Goal: Task Accomplishment & Management: Use online tool/utility

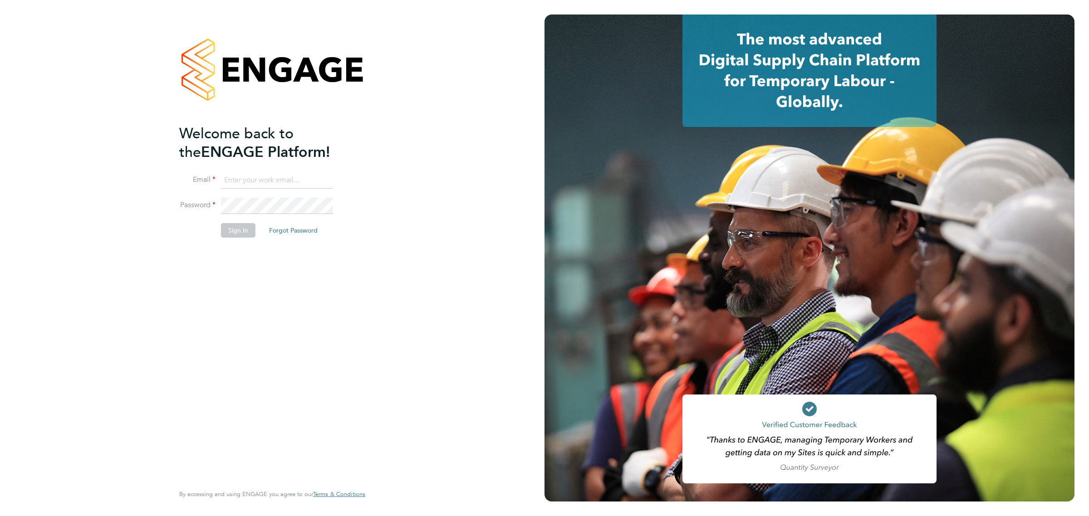
type input "[PERSON_NAME][EMAIL_ADDRESS][PERSON_NAME][PERSON_NAME][DOMAIN_NAME]"
click at [239, 229] on button "Sign In" at bounding box center [238, 230] width 34 height 15
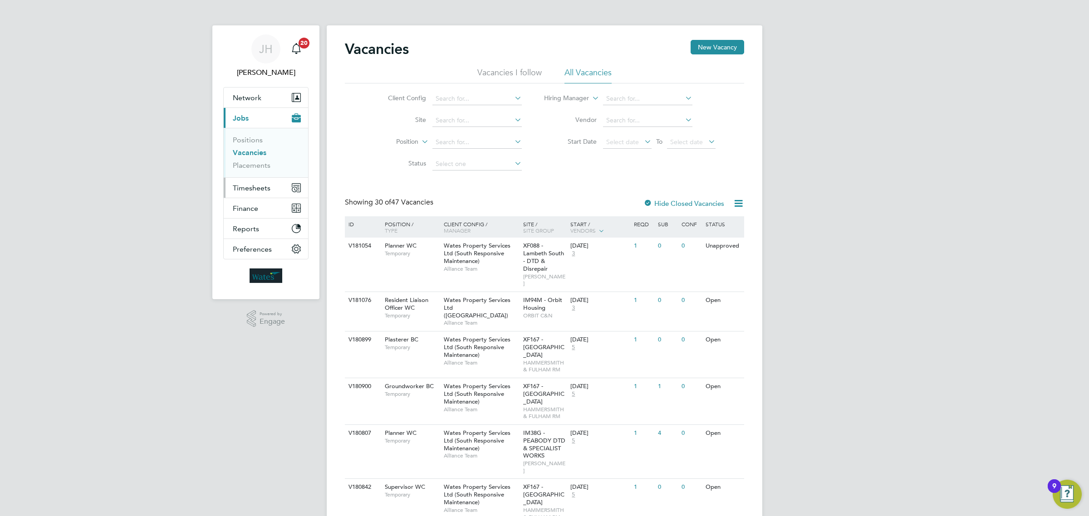
click at [243, 186] on span "Timesheets" at bounding box center [252, 188] width 38 height 9
click at [244, 160] on link "Timesheets" at bounding box center [252, 160] width 38 height 9
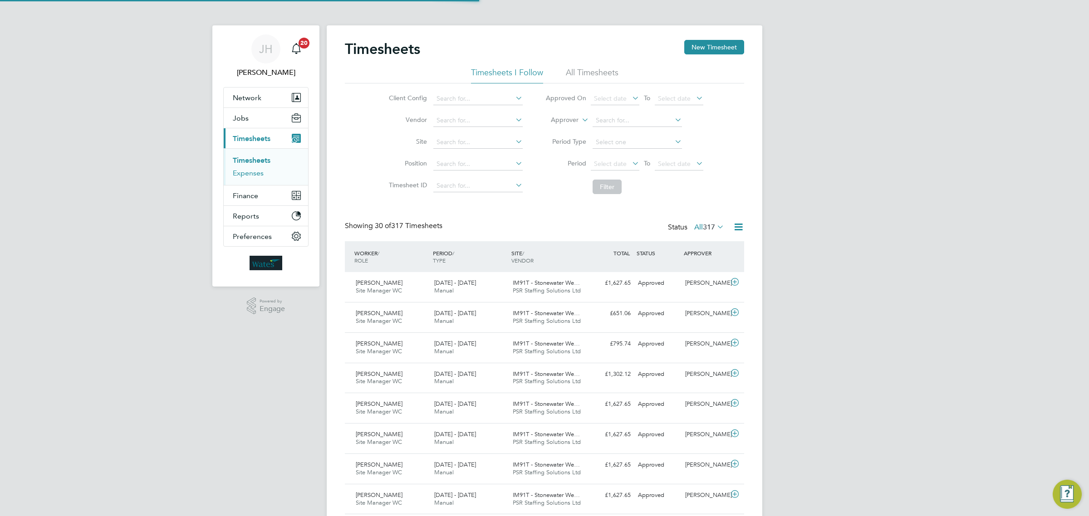
click at [248, 174] on link "Expenses" at bounding box center [248, 173] width 31 height 9
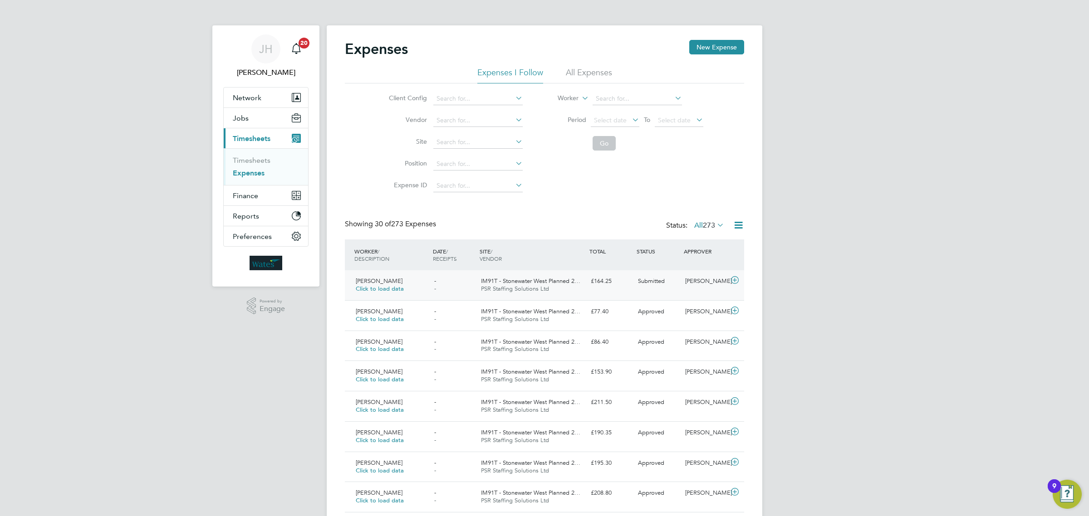
click at [731, 281] on icon at bounding box center [734, 280] width 11 height 7
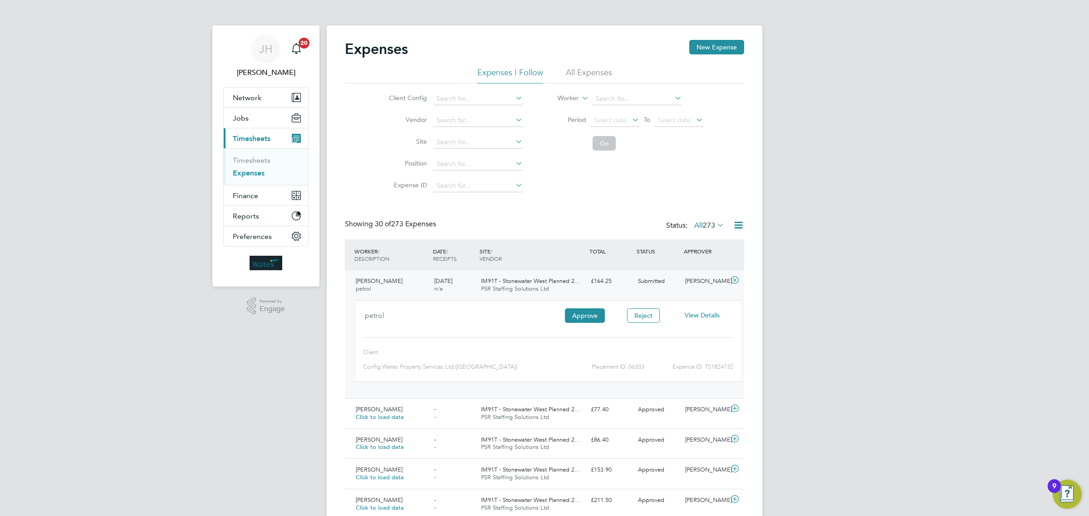
click at [695, 313] on span "View Details" at bounding box center [701, 315] width 35 height 8
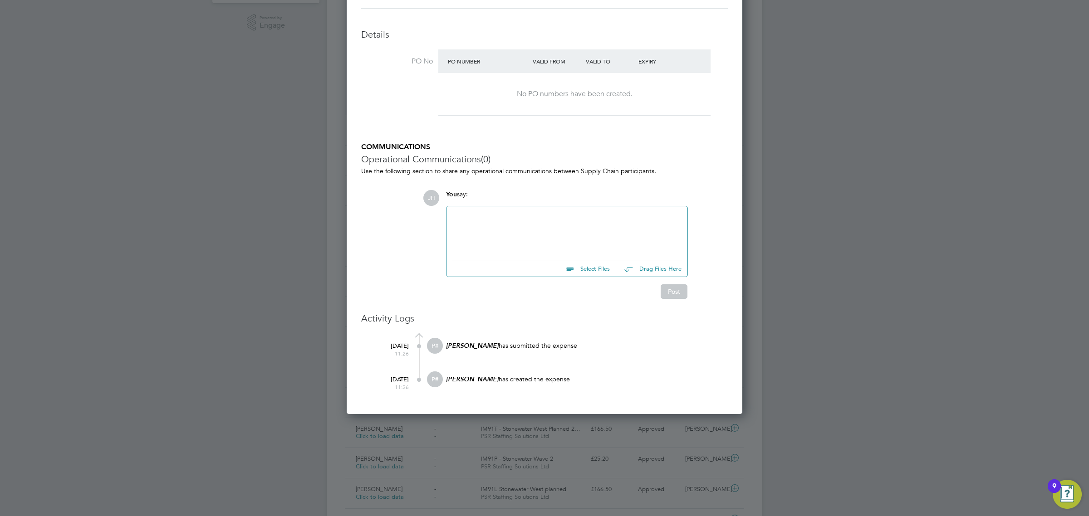
click at [592, 269] on input "file" at bounding box center [614, 267] width 136 height 13
type input "C:\fakepath\Screenshot 2025-09-25 131857.jpg"
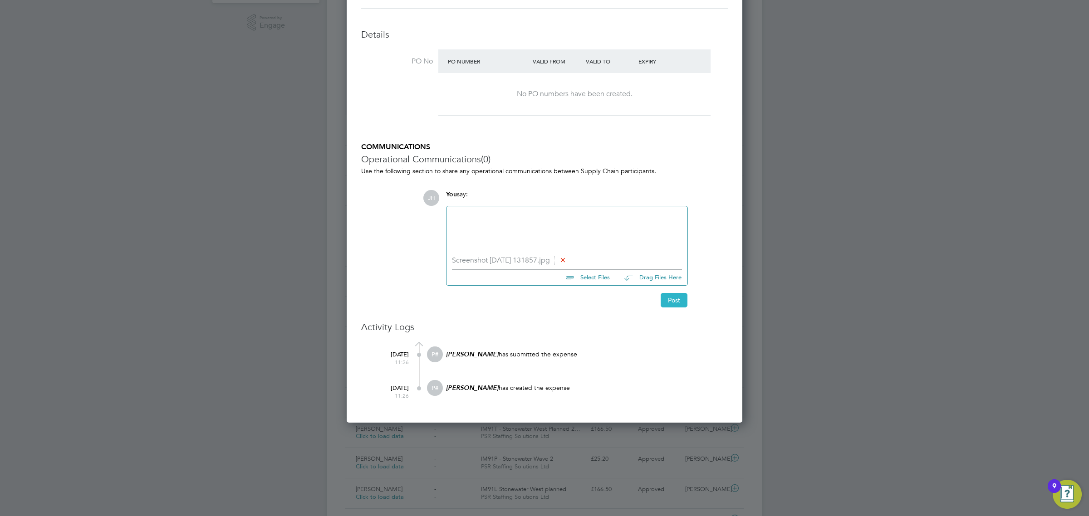
click at [672, 303] on button "Post" at bounding box center [673, 300] width 27 height 15
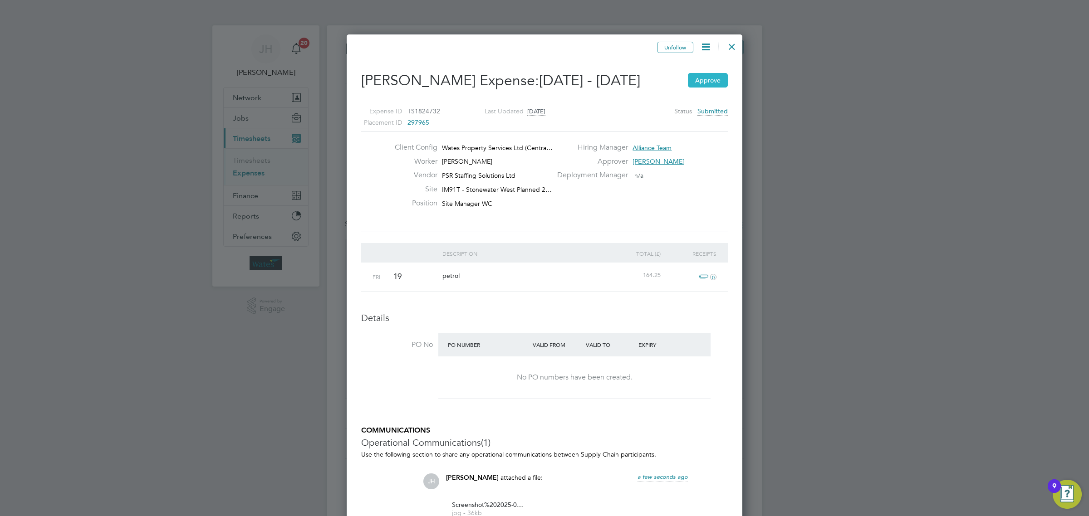
click at [692, 80] on button "Approve" at bounding box center [708, 80] width 40 height 15
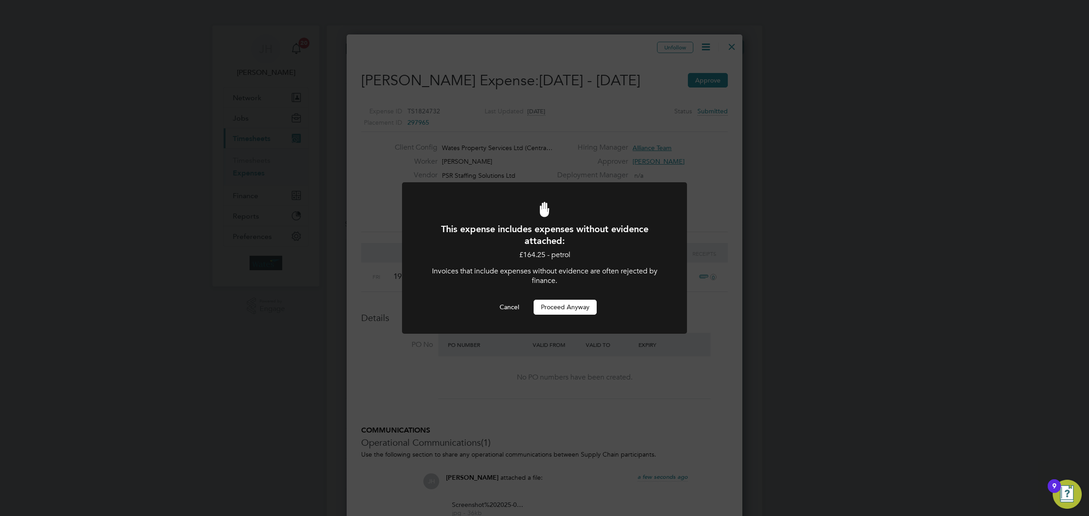
click at [572, 303] on button "Proceed Anyway" at bounding box center [564, 307] width 63 height 15
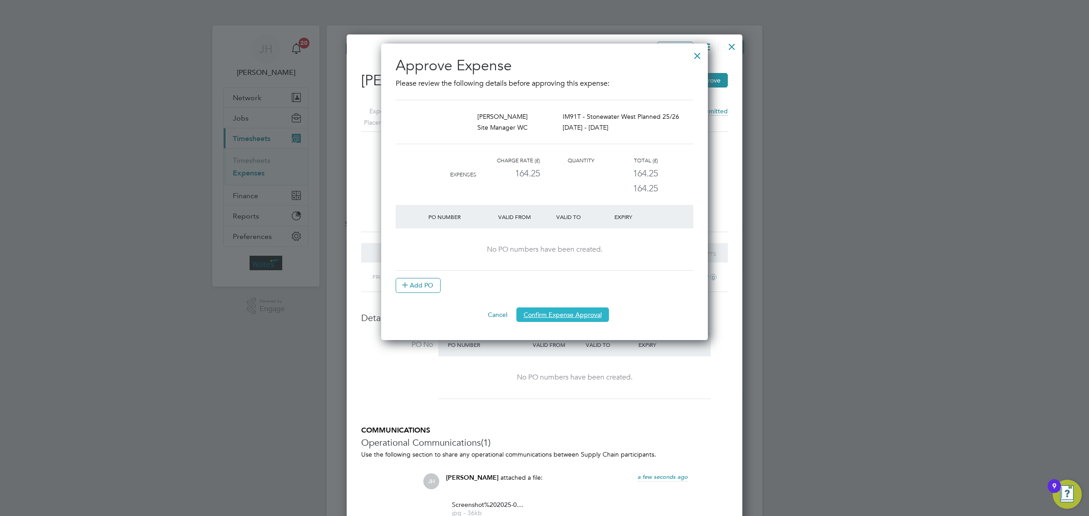
click at [571, 318] on button "Confirm Expense Approval" at bounding box center [562, 315] width 93 height 15
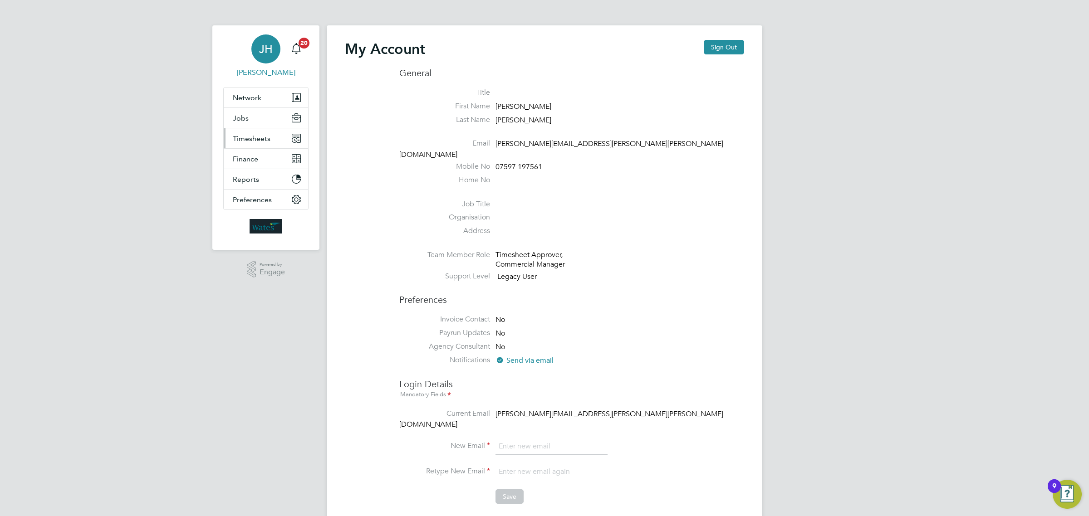
type input "[PERSON_NAME][EMAIL_ADDRESS][PERSON_NAME][PERSON_NAME][DOMAIN_NAME]"
click at [249, 137] on span "Timesheets" at bounding box center [252, 138] width 38 height 9
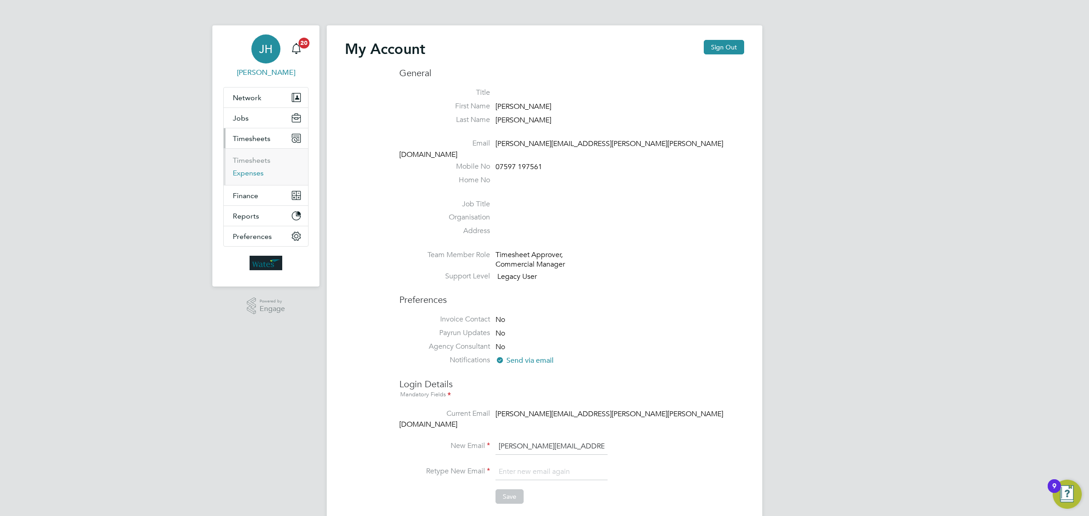
click at [240, 174] on link "Expenses" at bounding box center [248, 173] width 31 height 9
